Goal: Transaction & Acquisition: Purchase product/service

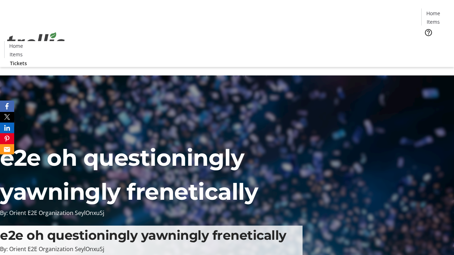
click at [427, 41] on span "Tickets" at bounding box center [435, 44] width 17 height 7
